Goal: Complete application form

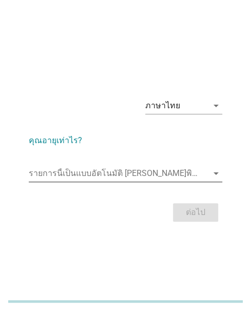
click at [51, 173] on input "รายการนี้เป็นแบบอัตโนมัติ คุณสามารถพิมพ์ลงในรายการนี้" at bounding box center [118, 173] width 179 height 16
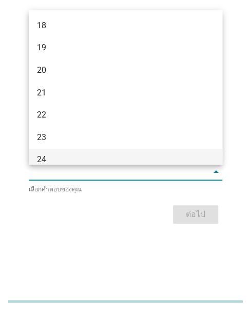
click at [57, 153] on div "24" at bounding box center [118, 159] width 162 height 12
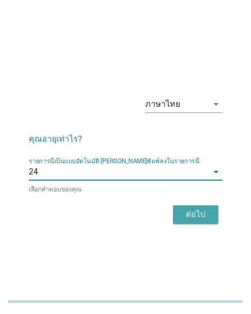
drag, startPoint x: 199, startPoint y: 214, endPoint x: 9, endPoint y: 239, distance: 191.2
click at [198, 215] on div "ต่อไป" at bounding box center [195, 214] width 29 height 12
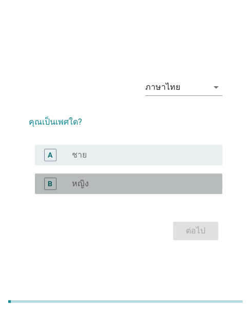
click at [84, 188] on label "หญิง" at bounding box center [80, 183] width 17 height 10
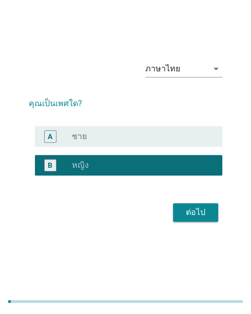
scroll to position [25, 0]
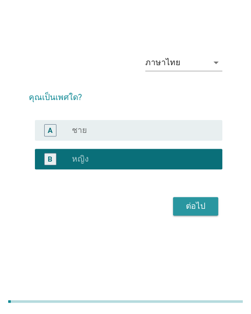
drag, startPoint x: 203, startPoint y: 200, endPoint x: 250, endPoint y: 200, distance: 46.6
click at [204, 200] on div "ต่อไป" at bounding box center [195, 206] width 29 height 12
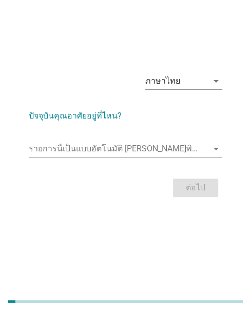
scroll to position [0, 0]
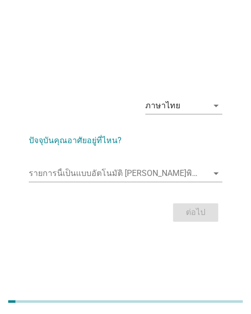
click at [62, 164] on div "รายการนี้เป็นแบบอัตโนมัติ [PERSON_NAME]พิมพ์ลงในรายการนี้ arrow_drop_down" at bounding box center [125, 175] width 193 height 33
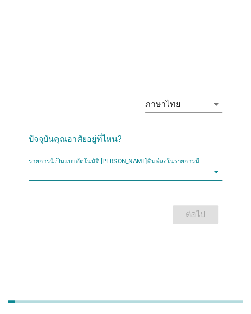
click at [58, 170] on input "รายการนี้เป็นแบบอัตโนมัติ คุณสามารถพิมพ์ลงในรายการนี้" at bounding box center [118, 172] width 179 height 16
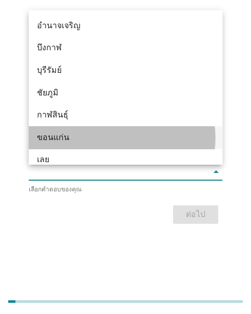
click at [46, 137] on div "ขอนแก่น" at bounding box center [118, 137] width 162 height 12
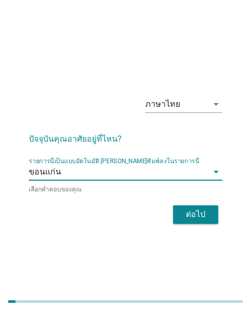
click at [188, 209] on div "ต่อไป" at bounding box center [195, 214] width 29 height 12
